Goal: Entertainment & Leisure: Consume media (video, audio)

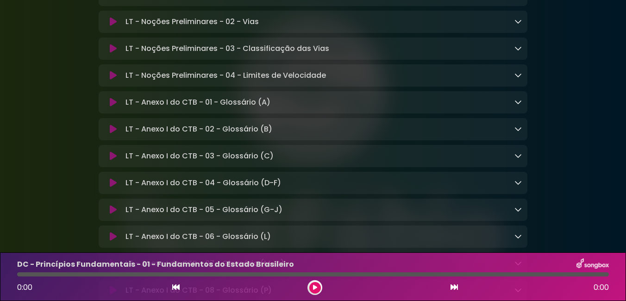
scroll to position [6805, 0]
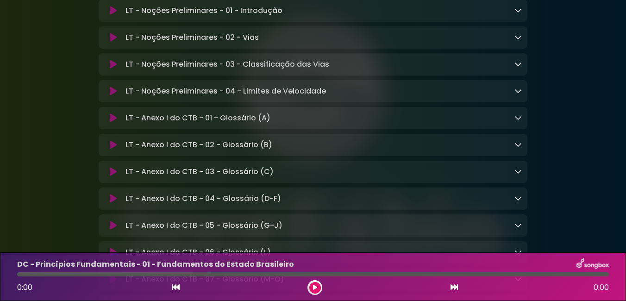
click at [186, 16] on p "LT - Noções Preliminares - 01 - Introdução Loading Track..." at bounding box center [204, 10] width 157 height 11
click at [112, 15] on icon at bounding box center [113, 10] width 7 height 9
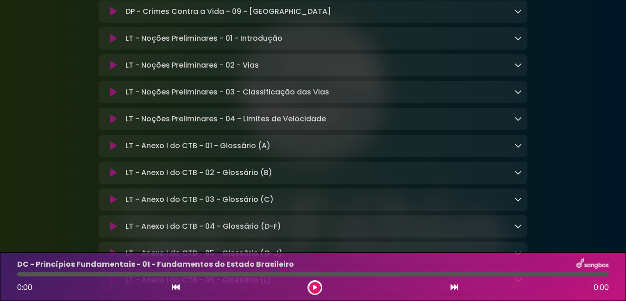
scroll to position [6805, 0]
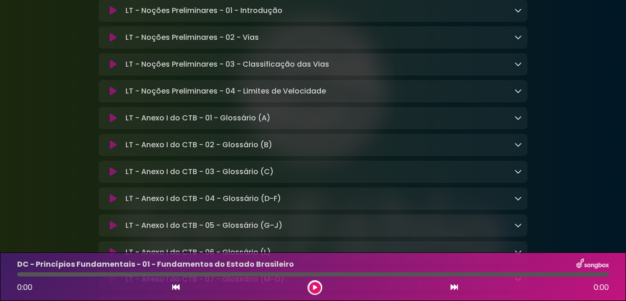
click at [191, 16] on p "LT - Noções Preliminares - 01 - Introdução Loading Track..." at bounding box center [204, 10] width 157 height 11
click at [109, 15] on button at bounding box center [113, 10] width 18 height 9
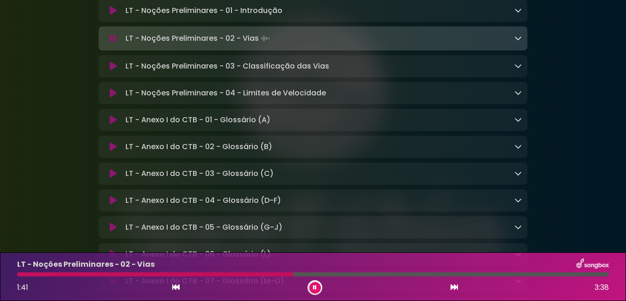
click at [215, 22] on div "LT - Noções Preliminares - 01 - Introdução Loading Track... Name" at bounding box center [313, 11] width 429 height 22
click at [118, 15] on button at bounding box center [113, 10] width 18 height 9
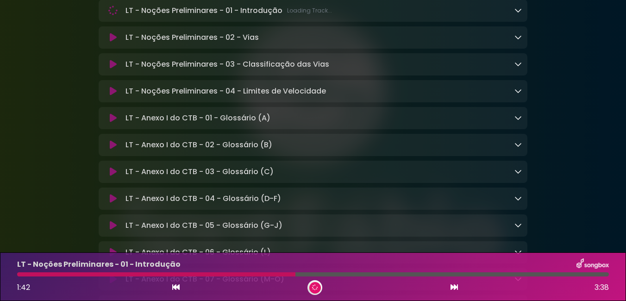
click at [108, 42] on button at bounding box center [113, 37] width 18 height 9
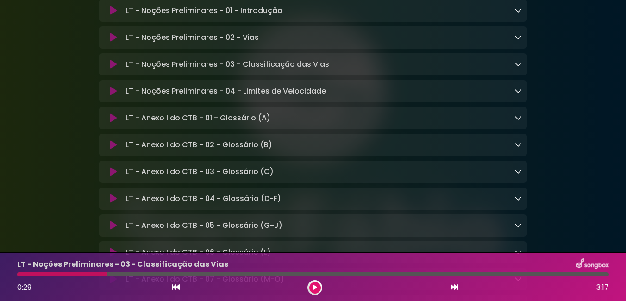
click at [308, 284] on div "0:29 3:17" at bounding box center [313, 287] width 603 height 15
click at [320, 287] on button at bounding box center [315, 288] width 12 height 12
click at [310, 289] on button at bounding box center [315, 288] width 12 height 12
drag, startPoint x: 124, startPoint y: 274, endPoint x: 51, endPoint y: 276, distance: 73.2
click at [51, 276] on div at bounding box center [71, 274] width 108 height 4
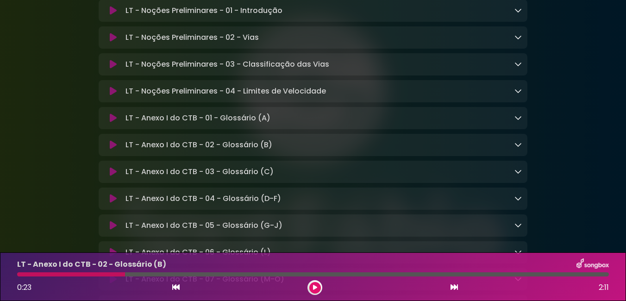
click at [172, 285] on icon at bounding box center [175, 287] width 7 height 7
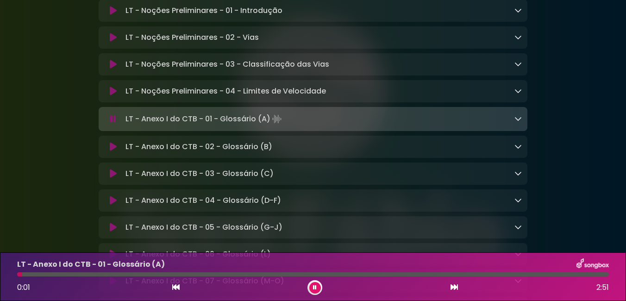
click at [103, 126] on div "LT - Anexo I do CTB - 01 - Glossário (A) Loading Track..." at bounding box center [313, 119] width 429 height 13
click at [107, 124] on button at bounding box center [113, 118] width 18 height 9
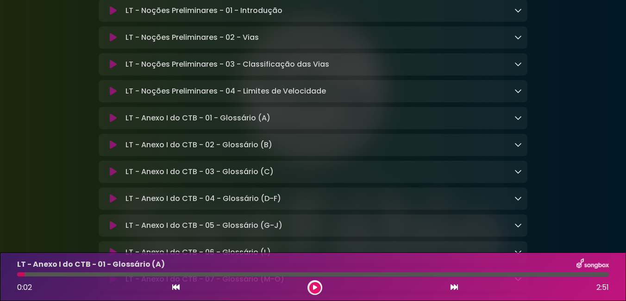
click at [316, 288] on icon at bounding box center [315, 288] width 5 height 6
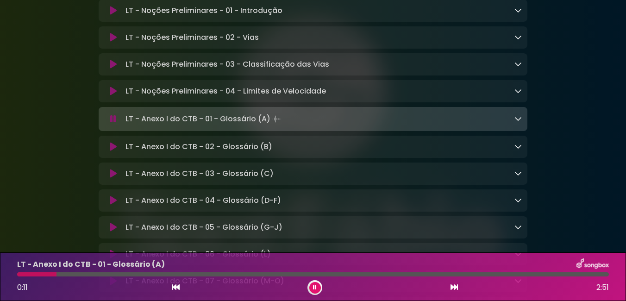
click at [17, 278] on div "LT - Anexo I do CTB - 01 - Glossário (A) 0:11 2:51" at bounding box center [313, 277] width 603 height 37
click at [22, 272] on div "LT - Anexo I do CTB - 01 - Glossário (A) 0:12 2:51" at bounding box center [313, 277] width 603 height 37
click at [23, 274] on div at bounding box center [39, 274] width 44 height 4
click at [21, 274] on div at bounding box center [22, 274] width 10 height 4
click at [19, 274] on div at bounding box center [20, 274] width 6 height 4
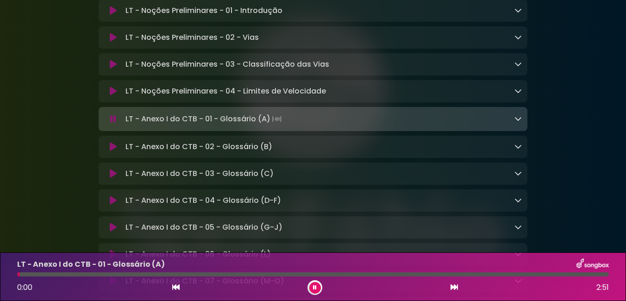
click at [19, 274] on div at bounding box center [18, 274] width 3 height 4
